Goal: Task Accomplishment & Management: Manage account settings

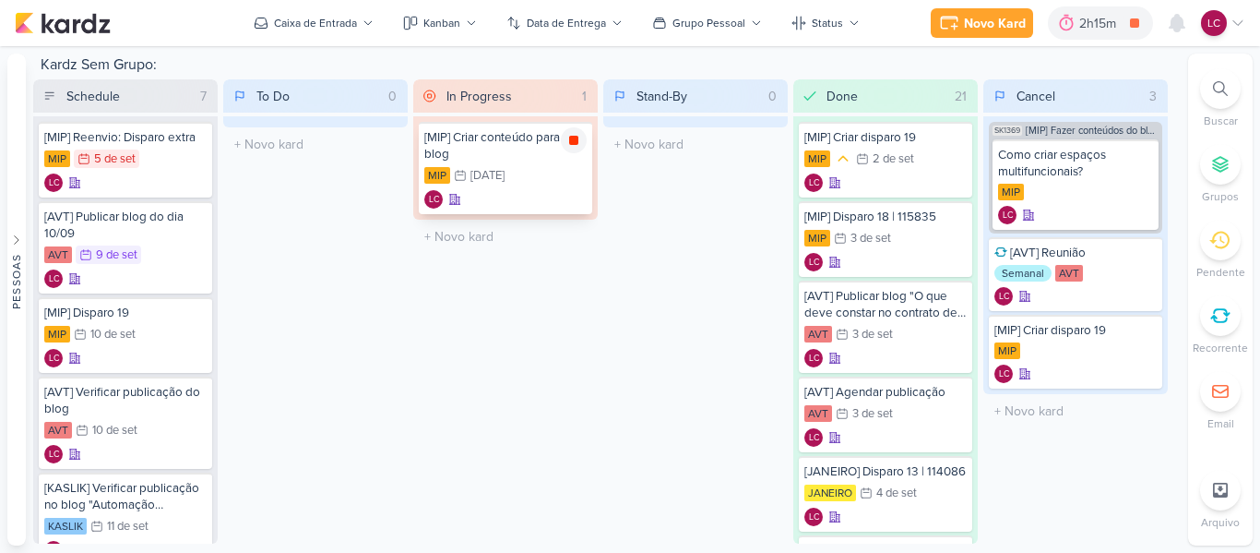
click at [569, 139] on icon at bounding box center [573, 140] width 9 height 9
click at [1107, 26] on div "2h15m" at bounding box center [1126, 23] width 42 height 19
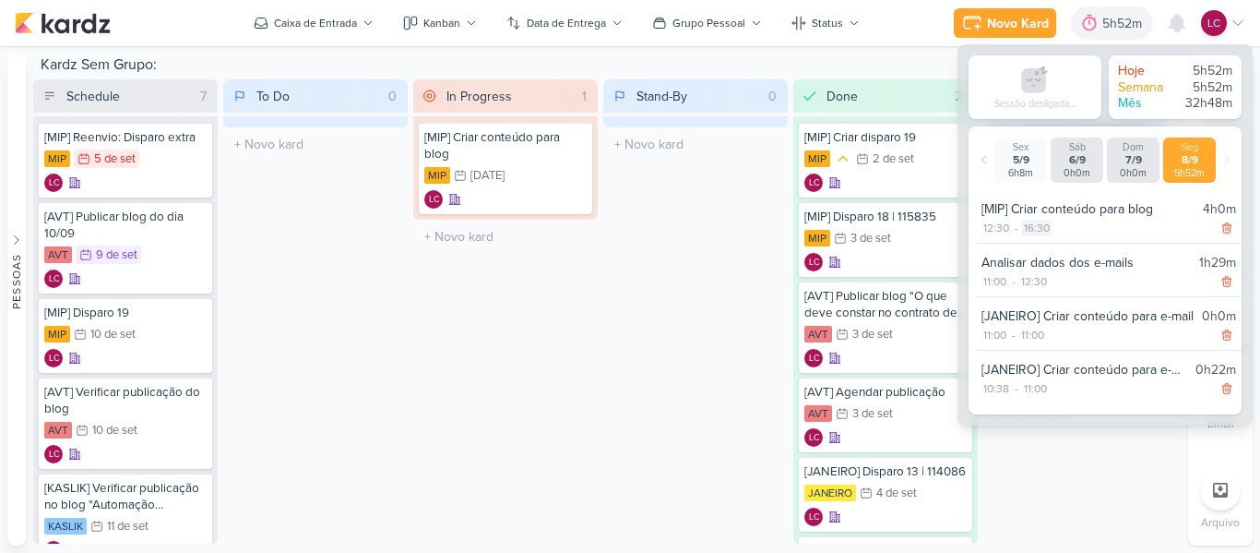
click at [1033, 222] on div "16:30" at bounding box center [1037, 228] width 30 height 17
select select "16"
select select "30"
click at [1027, 253] on select "00 01 02 03 04 05 06 07 08 09 10 11 12 13 14 15 16 17 18 19 20 21 22 23" at bounding box center [1035, 251] width 26 height 22
select select "15"
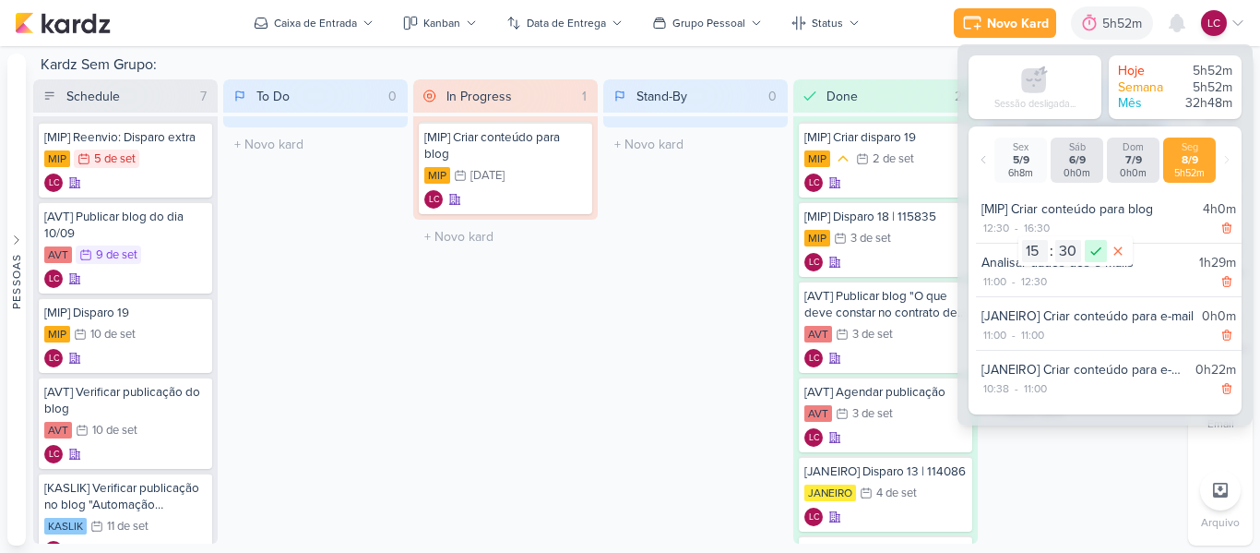
click at [1090, 245] on icon at bounding box center [1096, 251] width 22 height 22
click at [607, 282] on div "Stand-By 0 Mover Para Esquerda Mover Para Direita Deletar O título do kard deve…" at bounding box center [695, 311] width 185 height 464
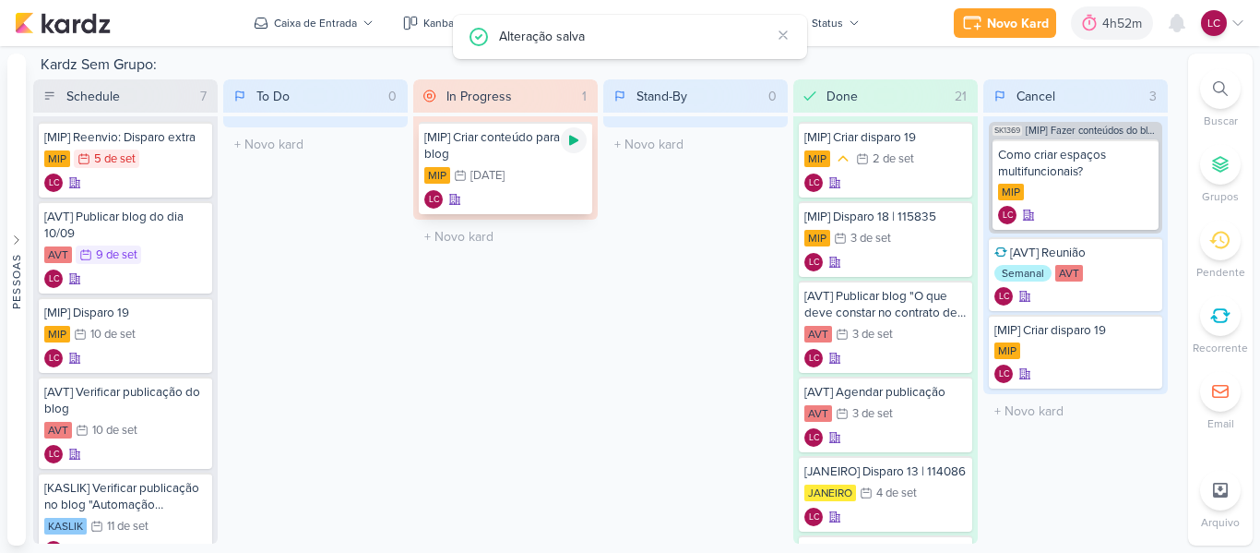
click at [579, 135] on icon at bounding box center [574, 140] width 15 height 15
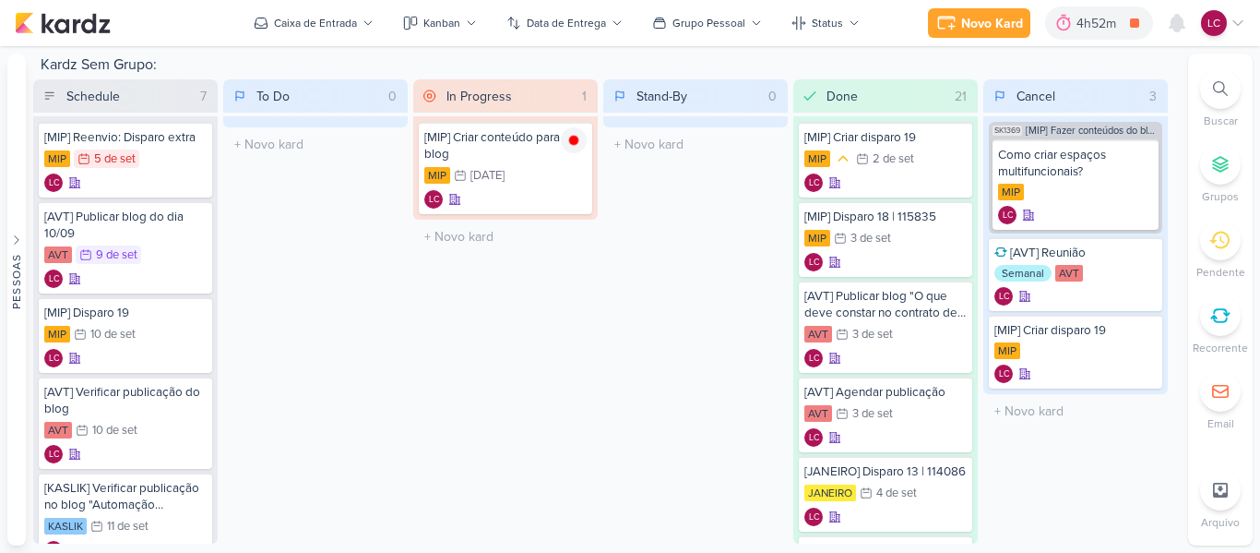
click at [1246, 22] on div "Novo Kard Ctrl + k 4h52m [MIP] Criar conteúdo para blog 0h0m Hoje 4h52m Semana …" at bounding box center [630, 23] width 1260 height 46
click at [1239, 19] on icon at bounding box center [1238, 23] width 15 height 15
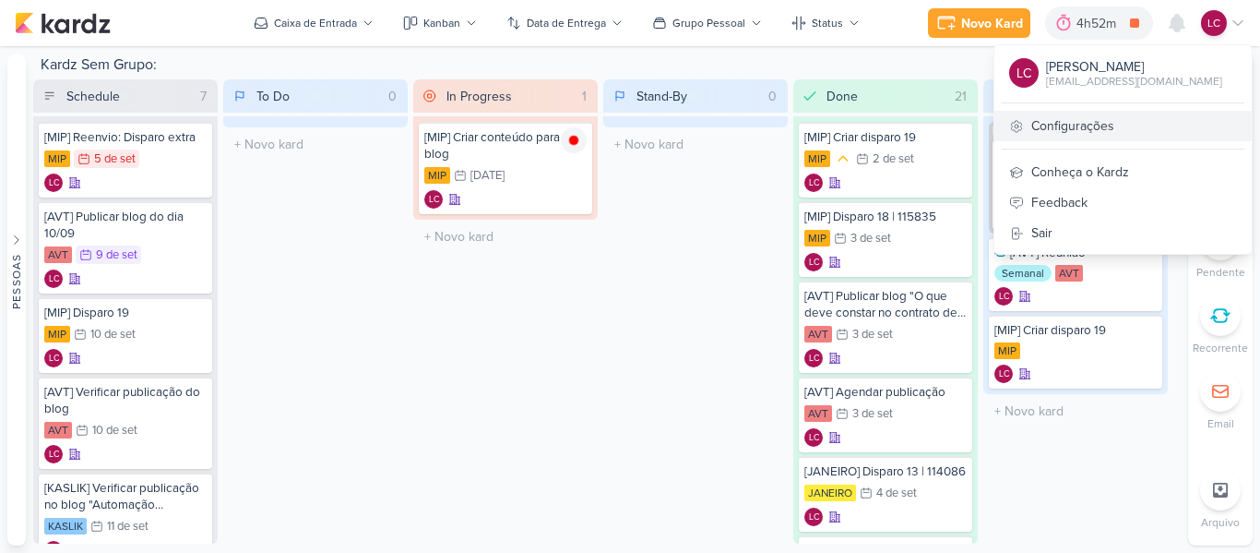
click at [1083, 131] on link "Configurações" at bounding box center [1123, 126] width 257 height 30
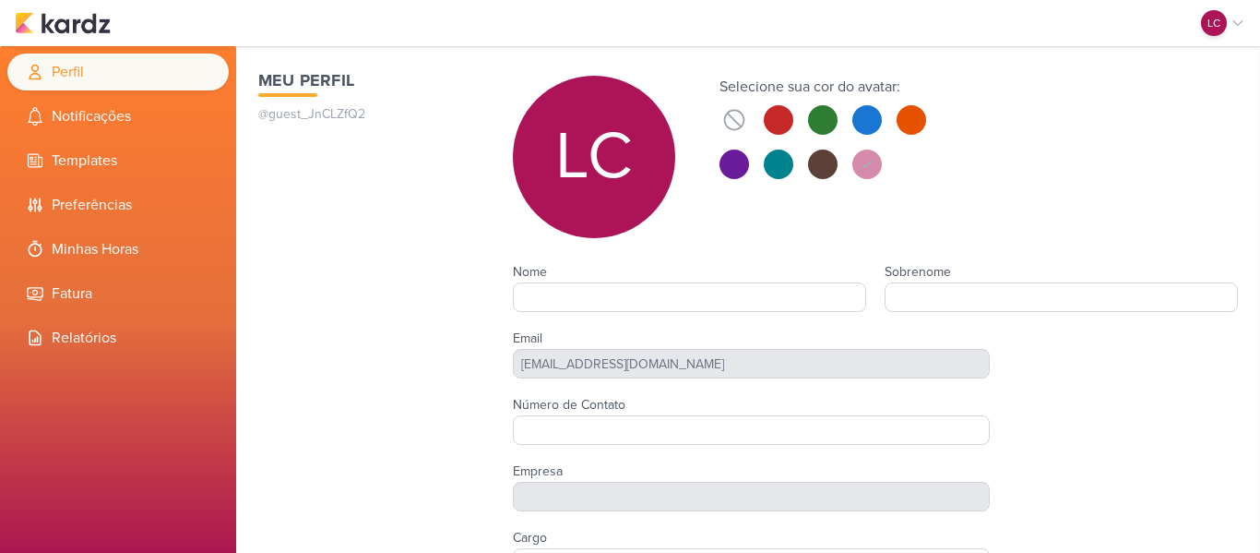
type input "Laís"
type input "Costa"
type input "Tagawa 2"
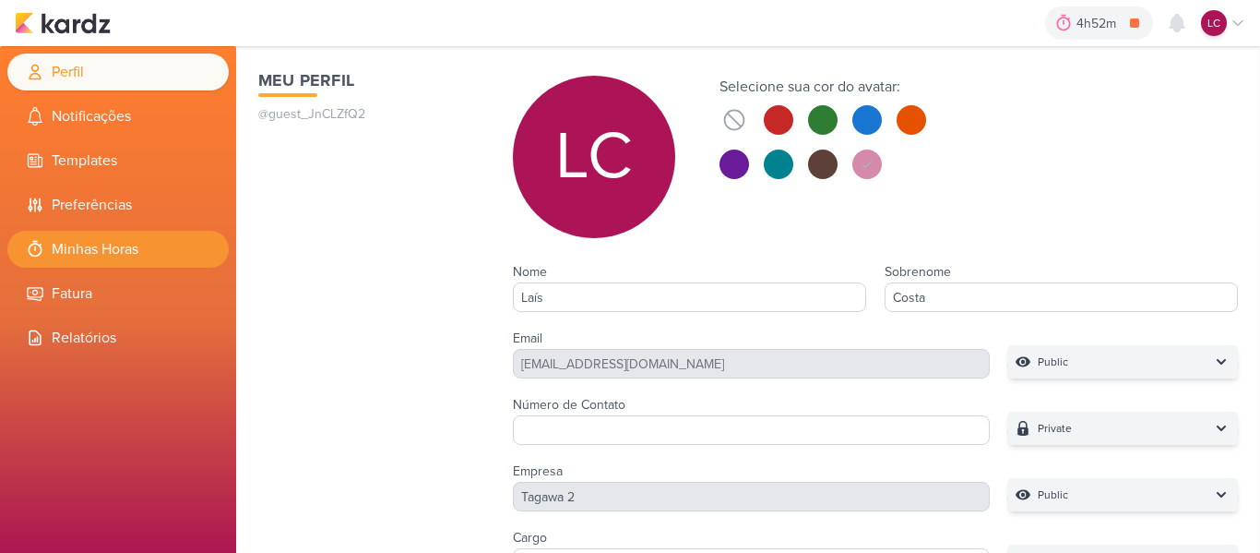
click at [137, 236] on li "Minhas Horas" at bounding box center [117, 249] width 221 height 37
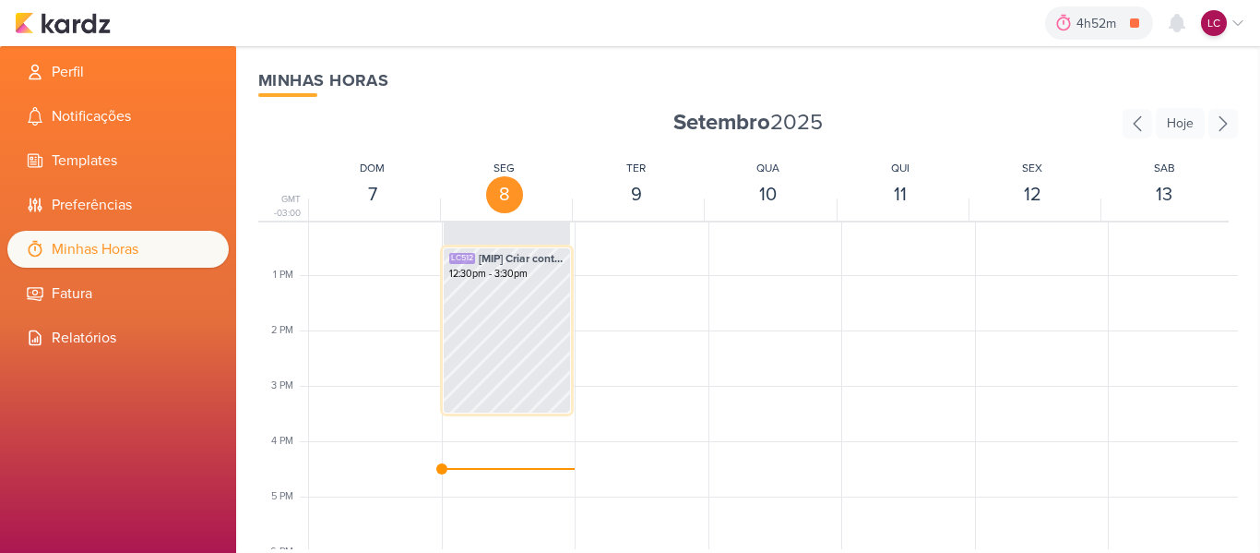
scroll to position [712, 0]
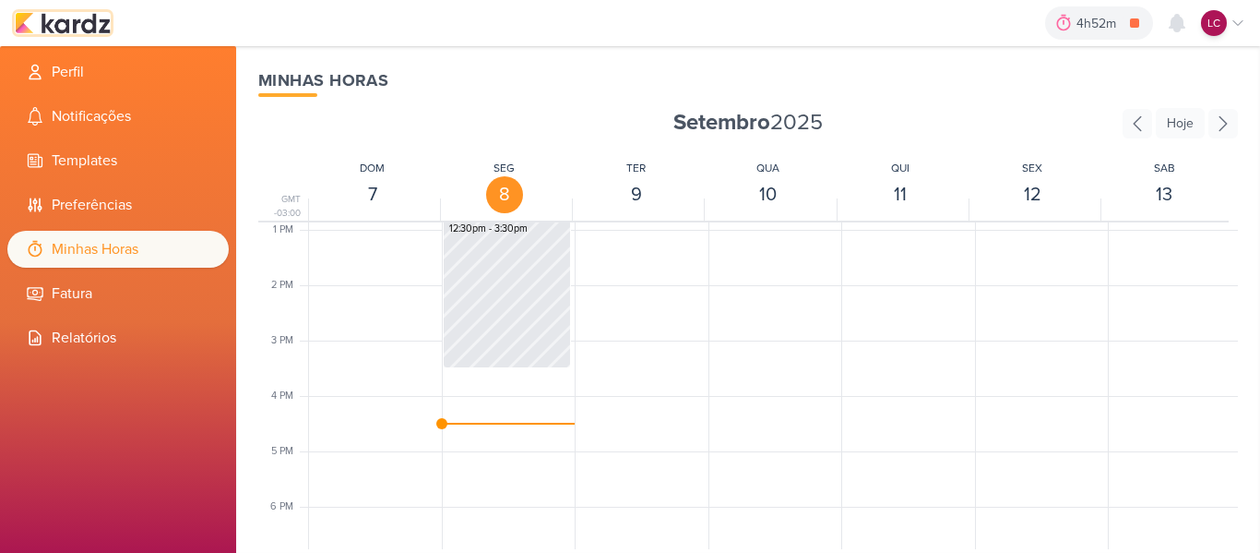
click at [110, 22] on img at bounding box center [63, 23] width 96 height 22
